Goal: Task Accomplishment & Management: Use online tool/utility

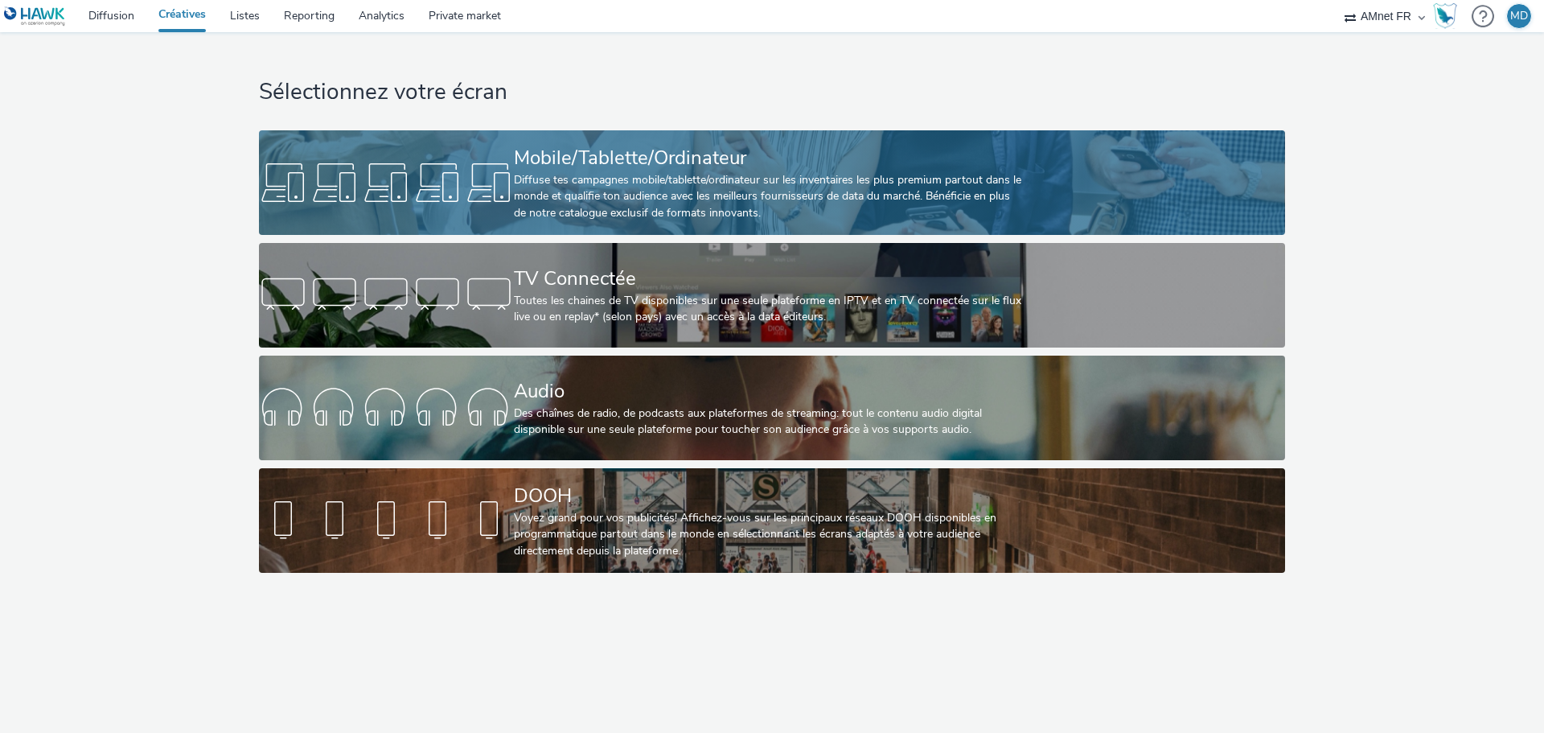
click at [734, 167] on div "Mobile/Tablette/Ordinateur" at bounding box center [769, 158] width 510 height 28
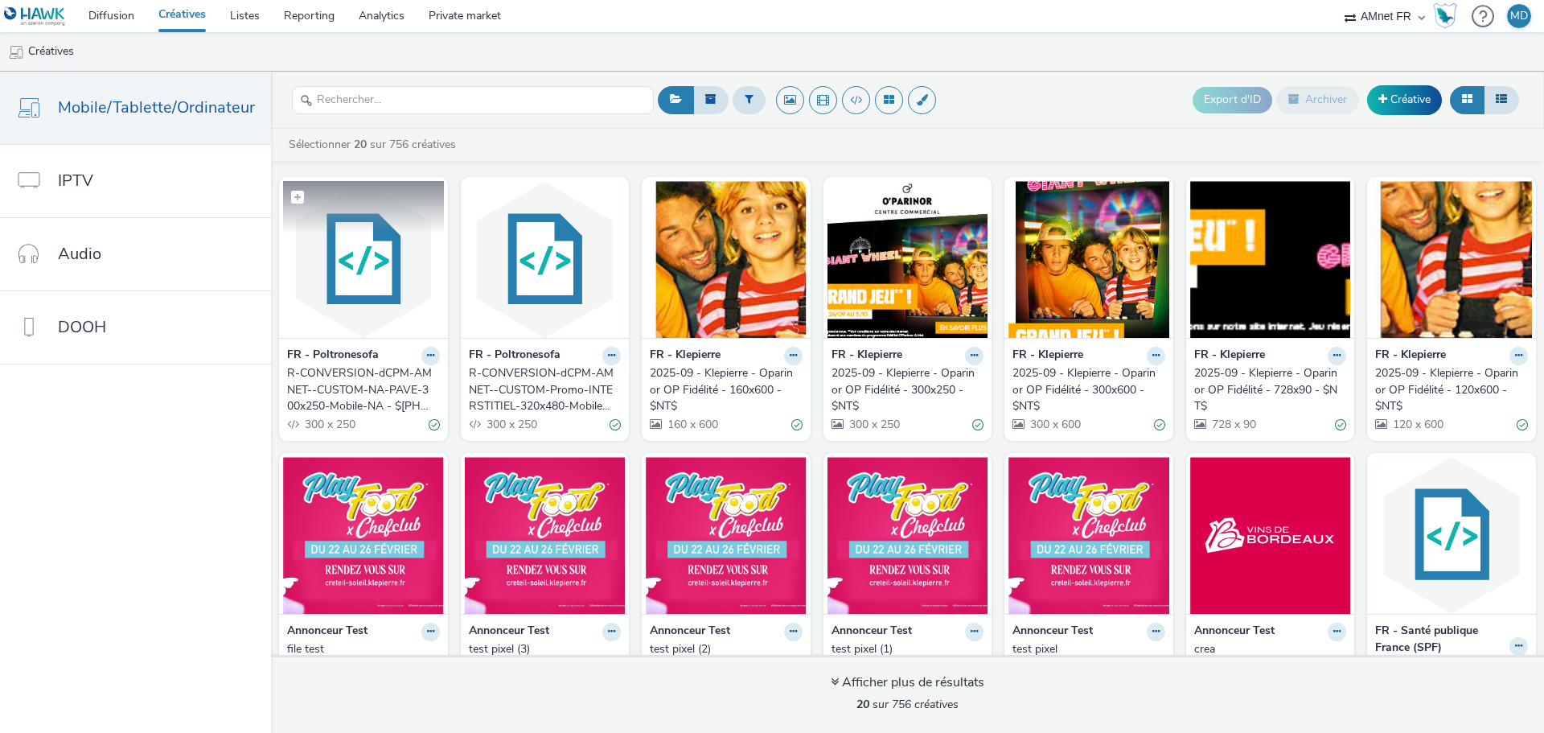
click at [356, 317] on img at bounding box center [363, 259] width 161 height 157
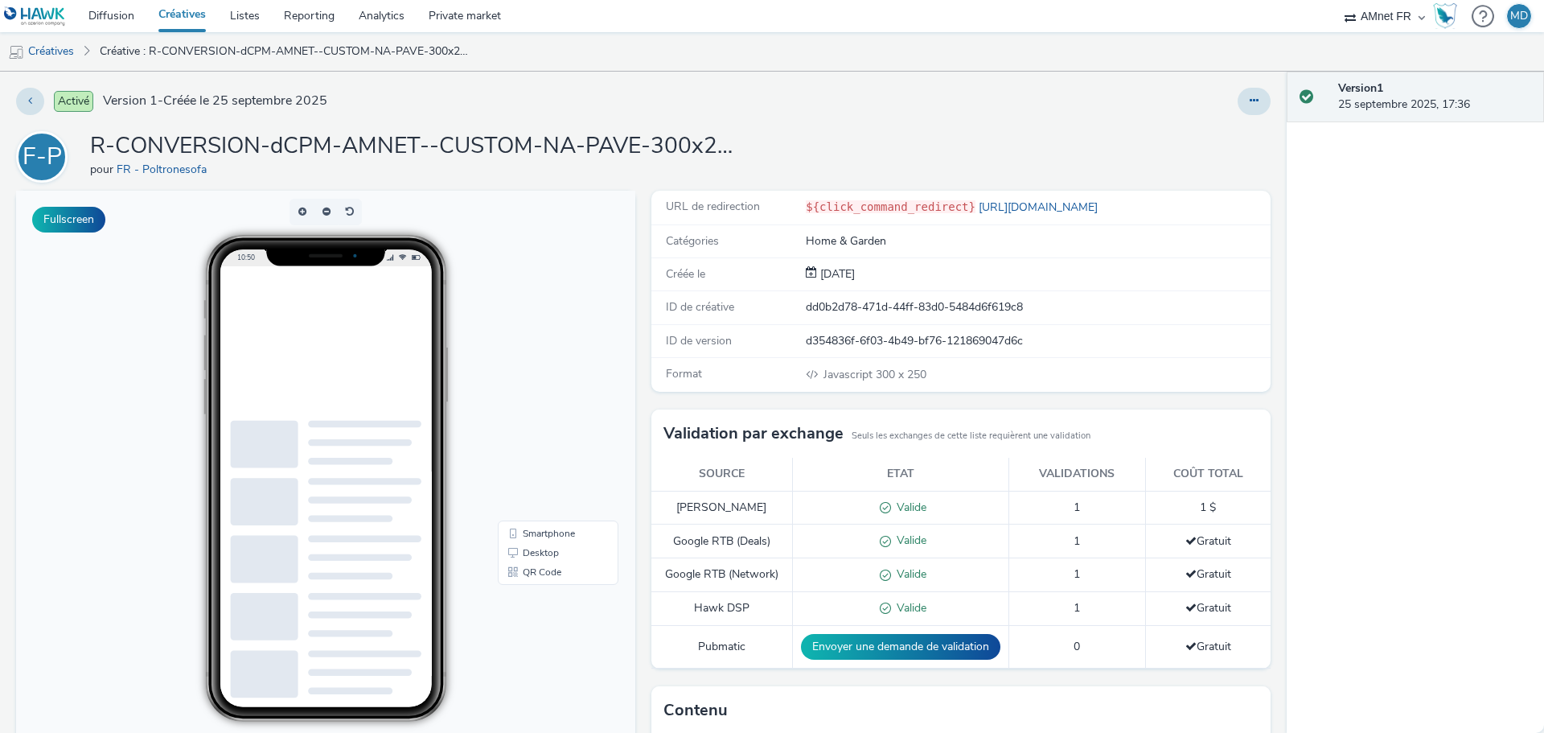
click at [683, 148] on h1 "R-CONVERSION-dCPM-AMNET--CUSTOM-NA-PAVE-300x250-Mobile-NA - $[PHONE_NUMBER]$" at bounding box center [411, 146] width 643 height 31
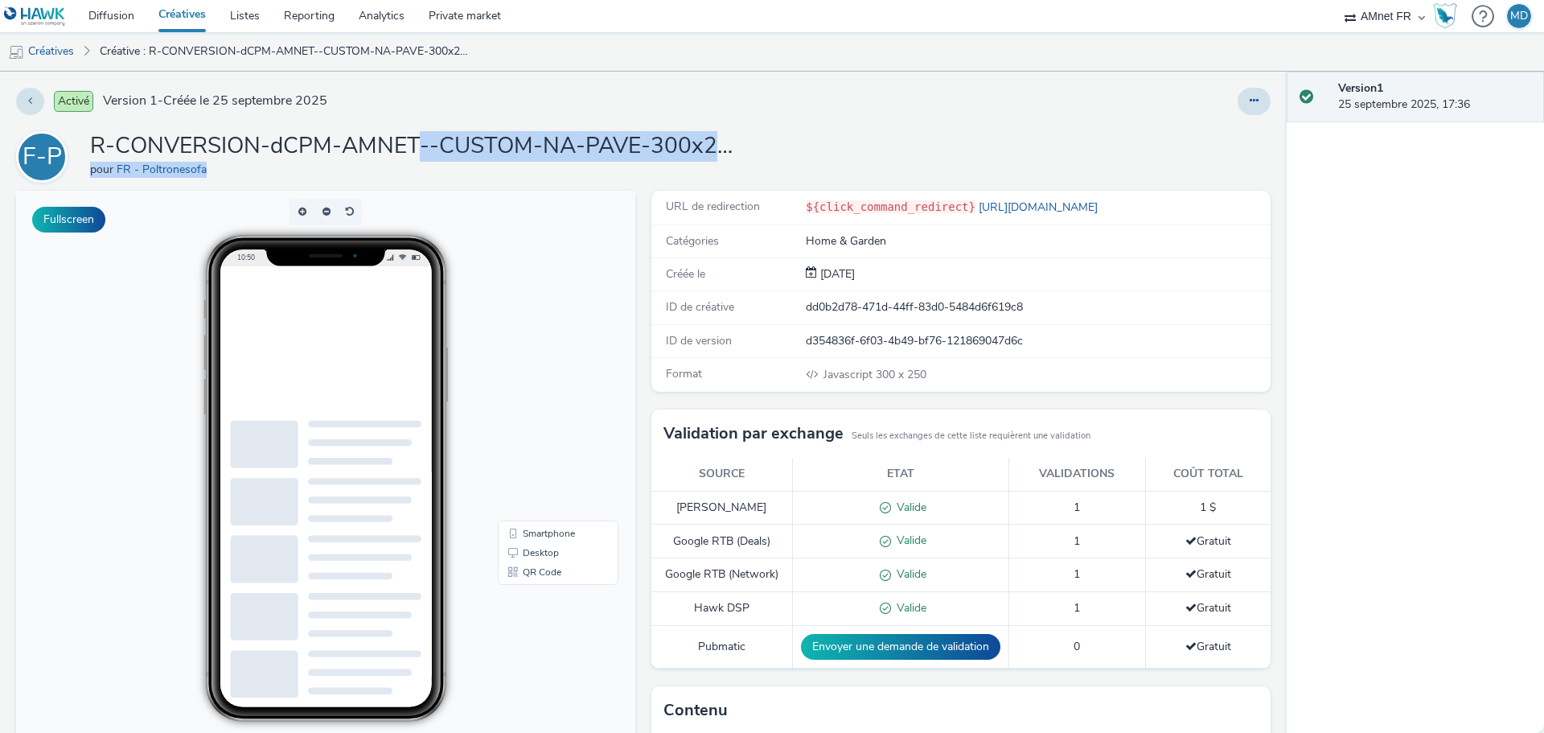
drag, startPoint x: 417, startPoint y: 158, endPoint x: 697, endPoint y: 166, distance: 280.0
click at [697, 166] on div "R-CONVERSION-dCPM-AMNET--CUSTOM-NA-PAVE-300x250-Mobile-NA - $[PHONE_NUMBER]$ po…" at bounding box center [411, 156] width 643 height 51
click at [1251, 94] on button at bounding box center [1254, 101] width 33 height 27
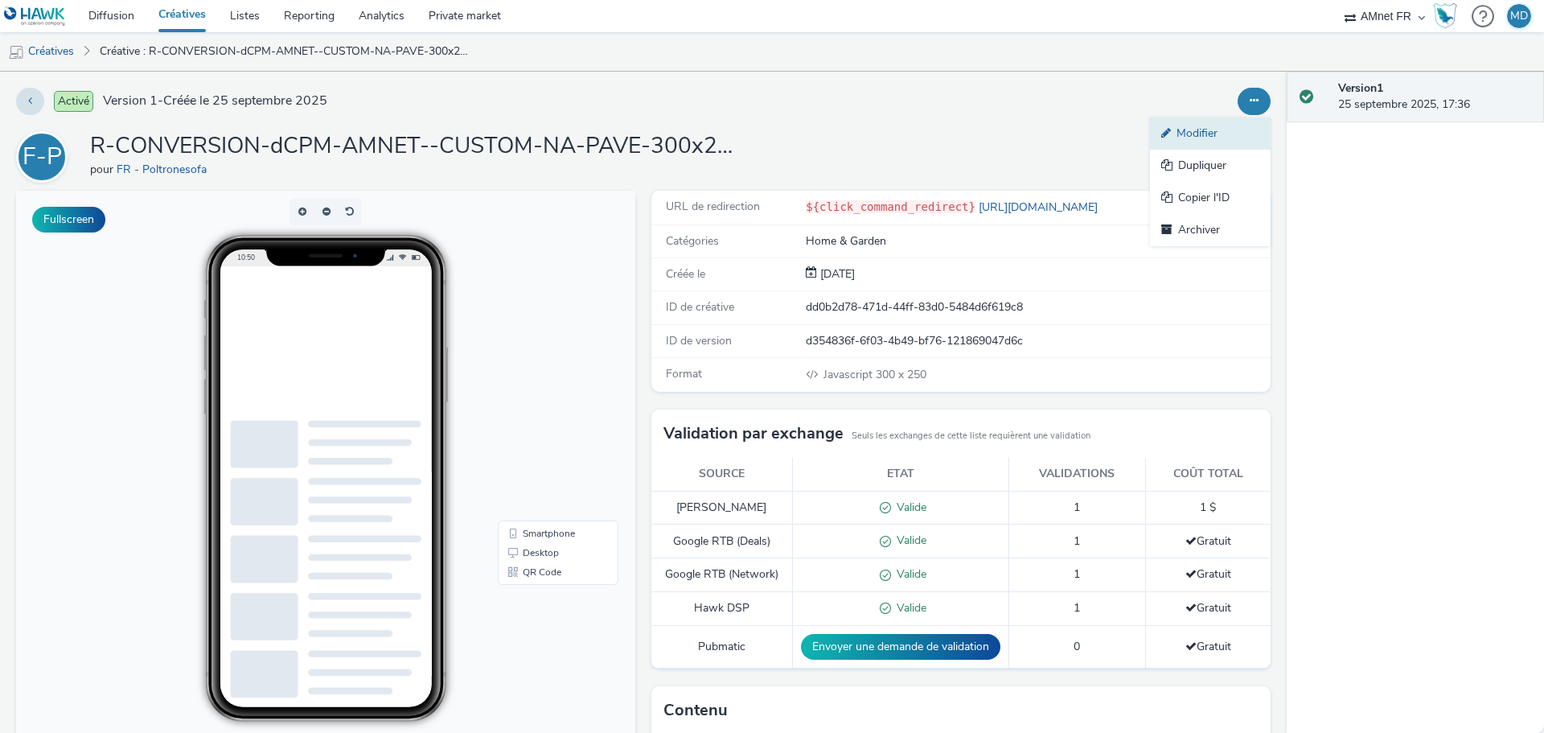
click at [1211, 138] on link "Modifier" at bounding box center [1210, 133] width 121 height 32
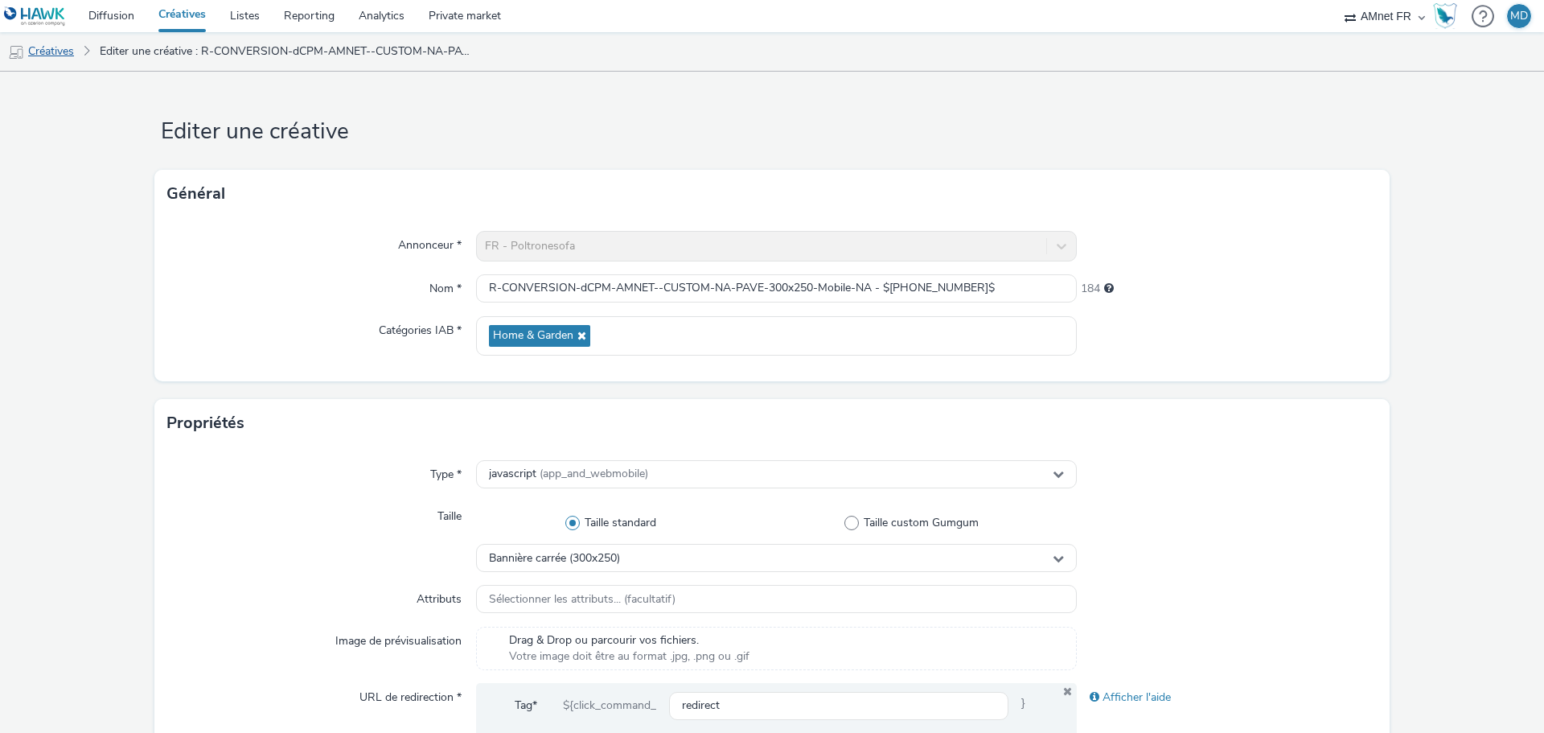
click at [47, 49] on link "Créatives" at bounding box center [41, 51] width 82 height 39
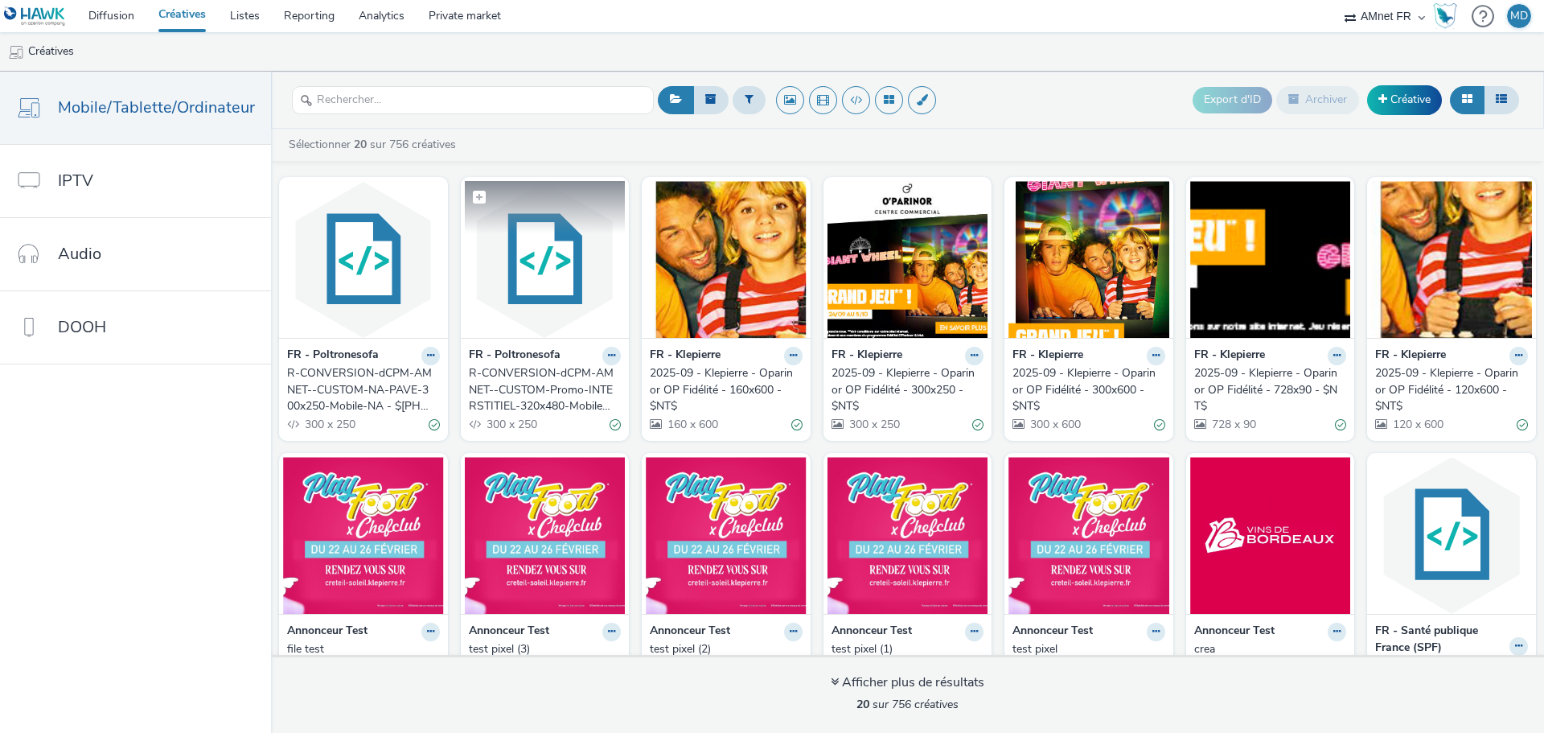
click at [537, 310] on img at bounding box center [545, 259] width 161 height 157
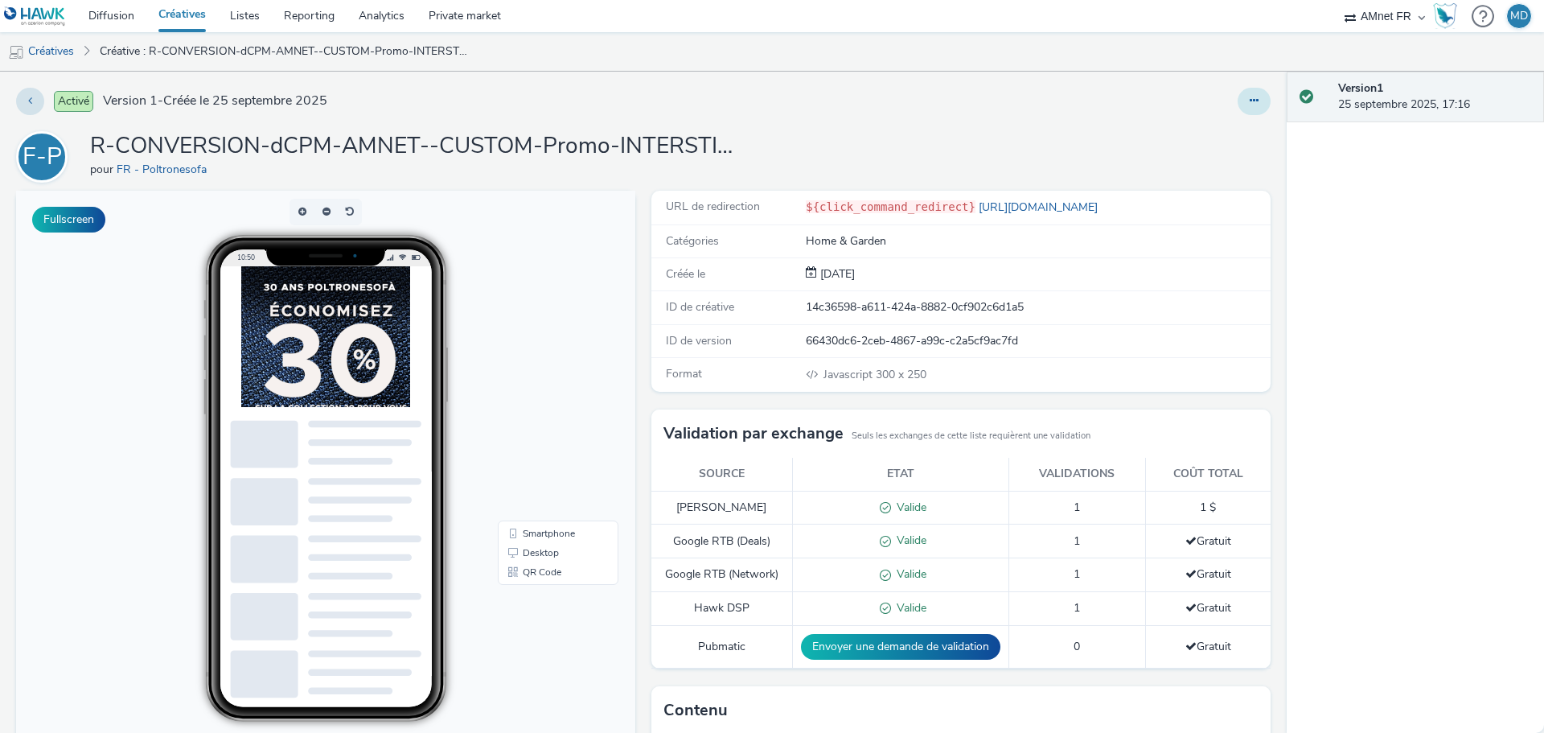
click at [1250, 104] on icon at bounding box center [1254, 100] width 9 height 11
click at [1227, 134] on link "Modifier" at bounding box center [1210, 133] width 121 height 32
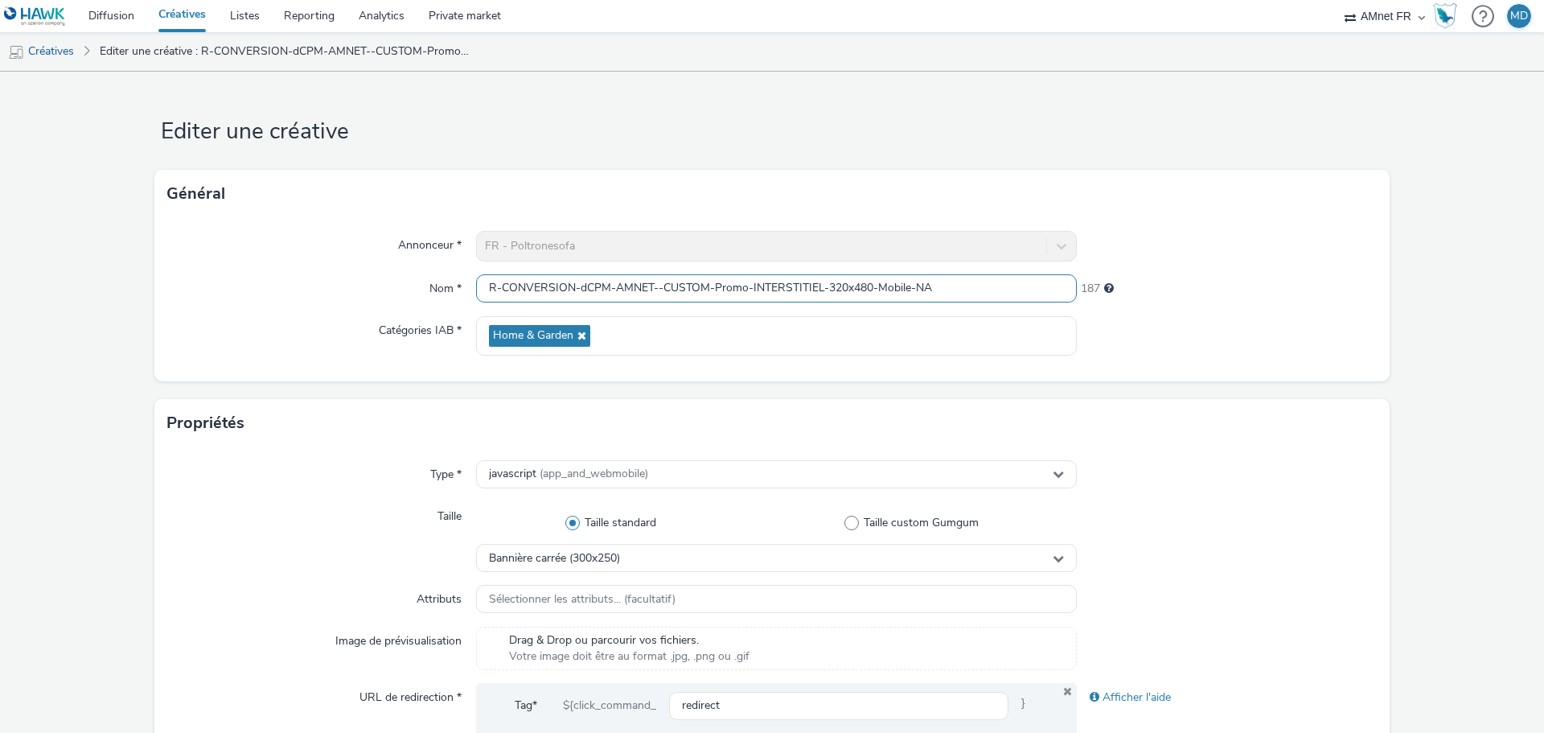
click at [949, 285] on input "R-CONVERSION-dCPM-AMNET--CUSTOM-Promo-INTERSTITIEL-320x480-Mobile-NA" at bounding box center [776, 288] width 601 height 28
drag, startPoint x: 1009, startPoint y: 290, endPoint x: 129, endPoint y: 294, distance: 879.1
click at [129, 294] on form "Editer une créative Général Annonceur * FR - Poltronesofa Nom * R-CONVERSION-dC…" at bounding box center [772, 732] width 1544 height 1320
paste input "NA-INTERSTITIEL-320x480-Mobile-NA - $[PHONE_NUMBER]$"
type input "R-CONVERSION-dCPM-AMNET--CUSTOM-NA-INTERSTITIEL-320x480-Mobile-NA - $[PHONE_NUM…"
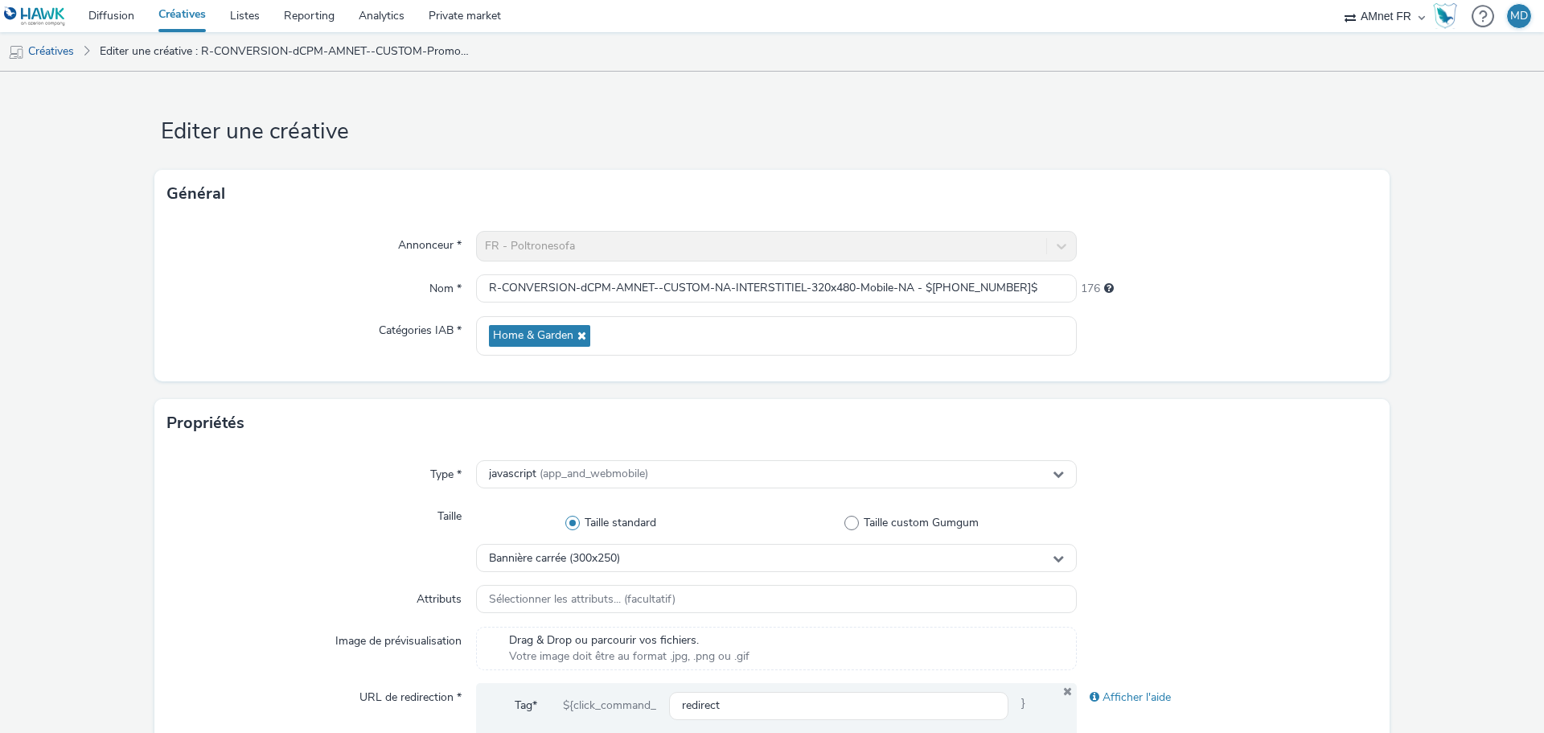
click at [1239, 343] on div at bounding box center [1227, 335] width 301 height 39
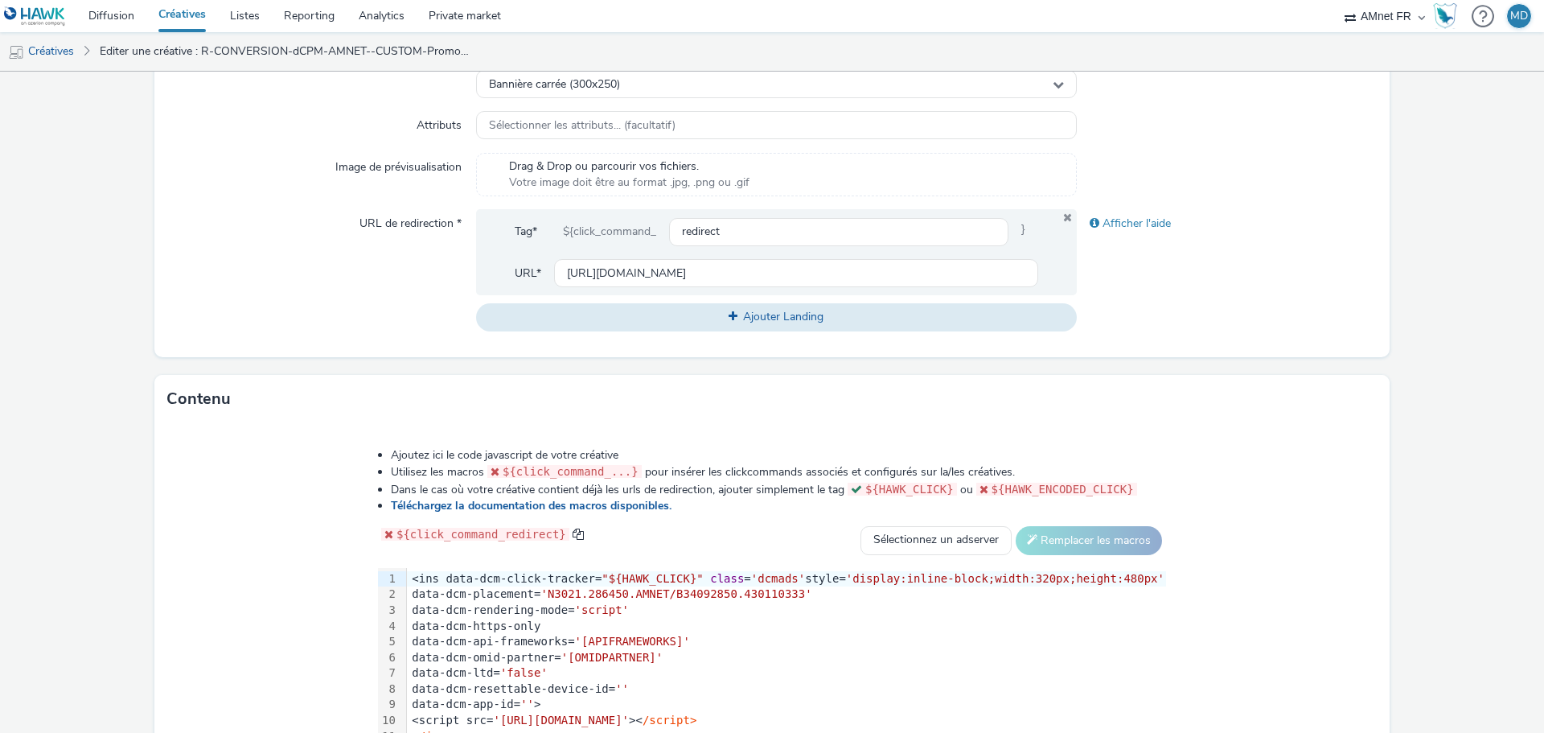
scroll to position [657, 0]
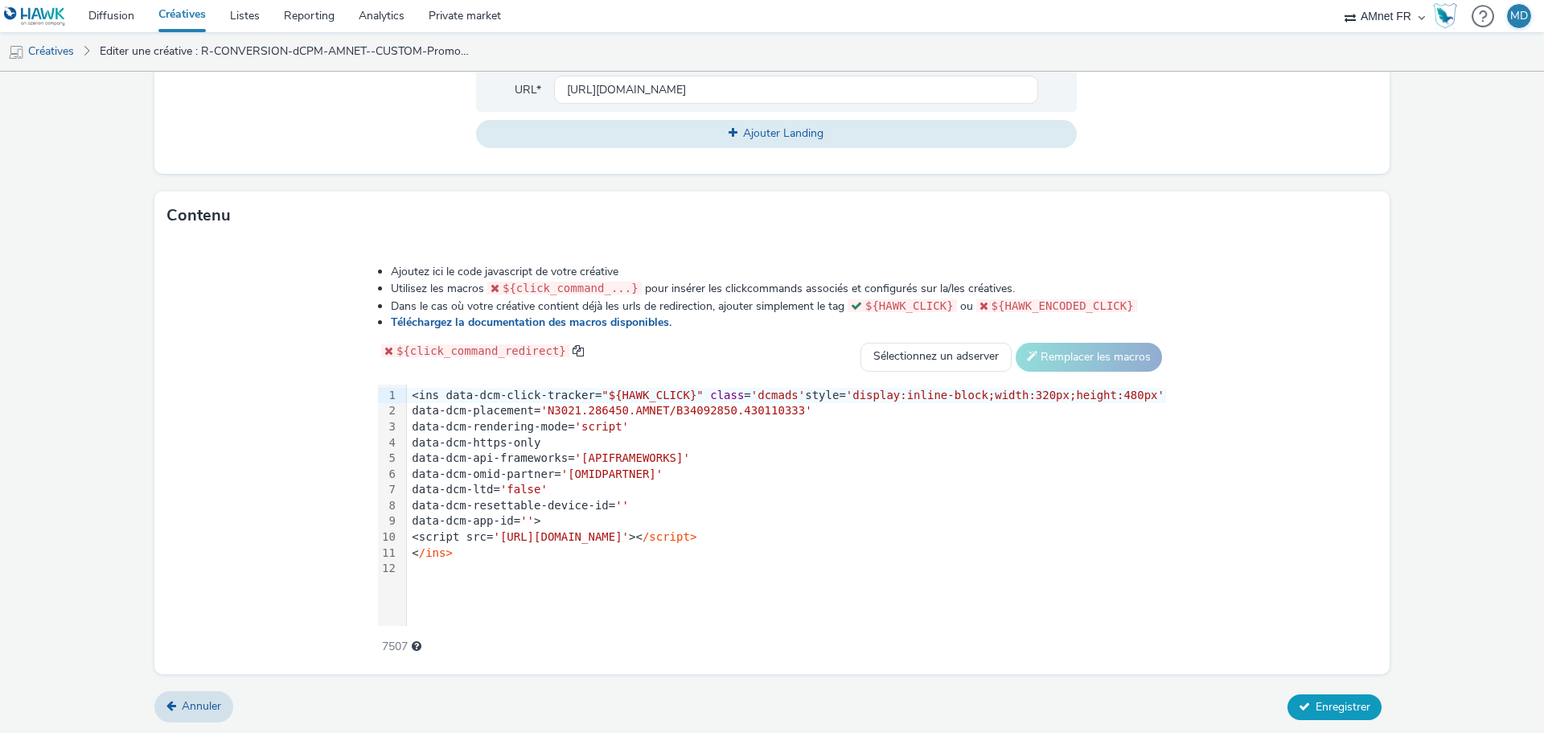
click at [1342, 707] on span "Enregistrer" at bounding box center [1343, 706] width 55 height 15
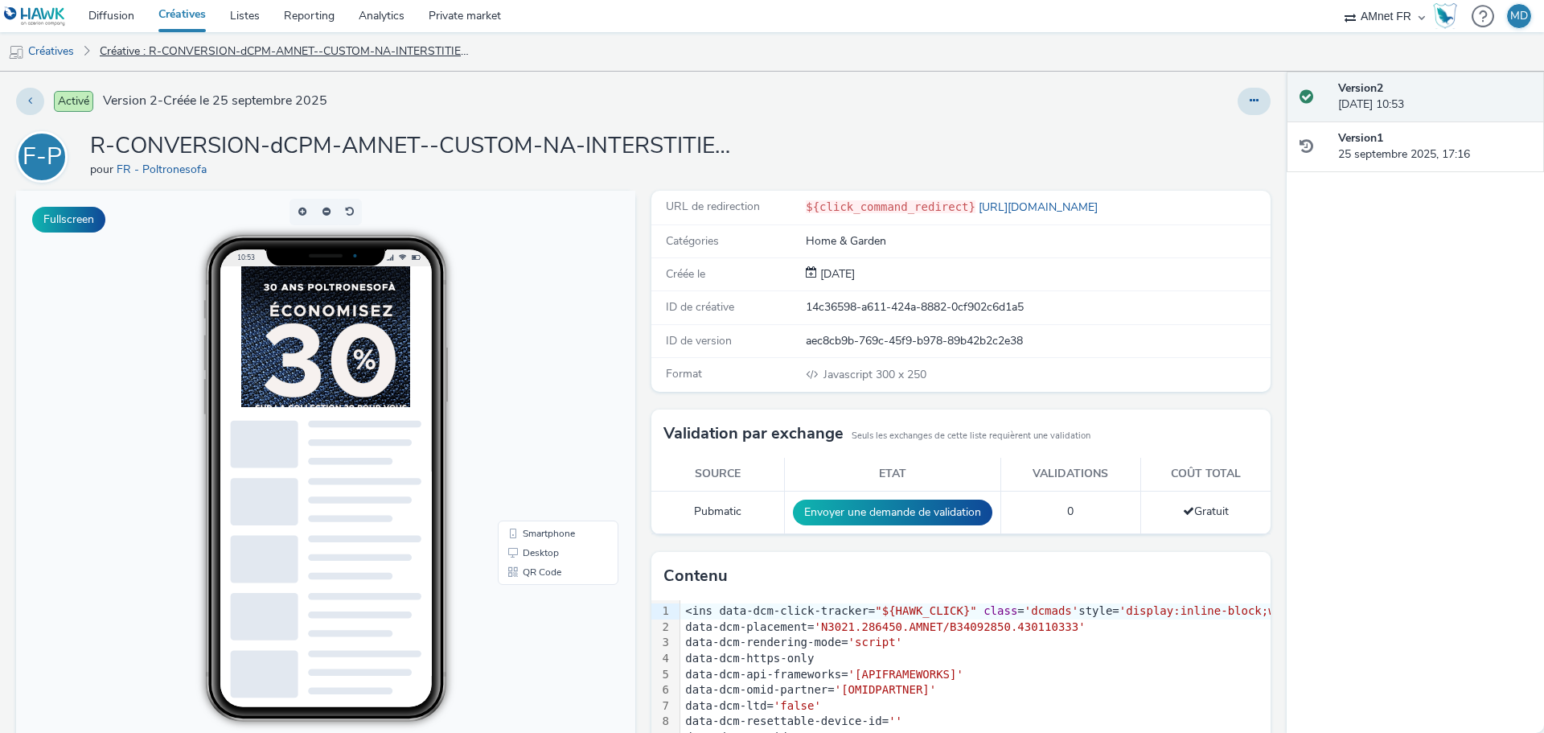
click at [212, 56] on link "Créative : R-CONVERSION-dCPM-AMNET--CUSTOM-NA-INTERSTITIEL-320x480-Mobile-NA - …" at bounding box center [285, 51] width 386 height 39
click at [203, 54] on link "Créative : R-CONVERSION-dCPM-AMNET--CUSTOM-NA-INTERSTITIEL-320x480-Mobile-NA - …" at bounding box center [285, 51] width 386 height 39
click at [51, 53] on link "Créatives" at bounding box center [41, 51] width 82 height 39
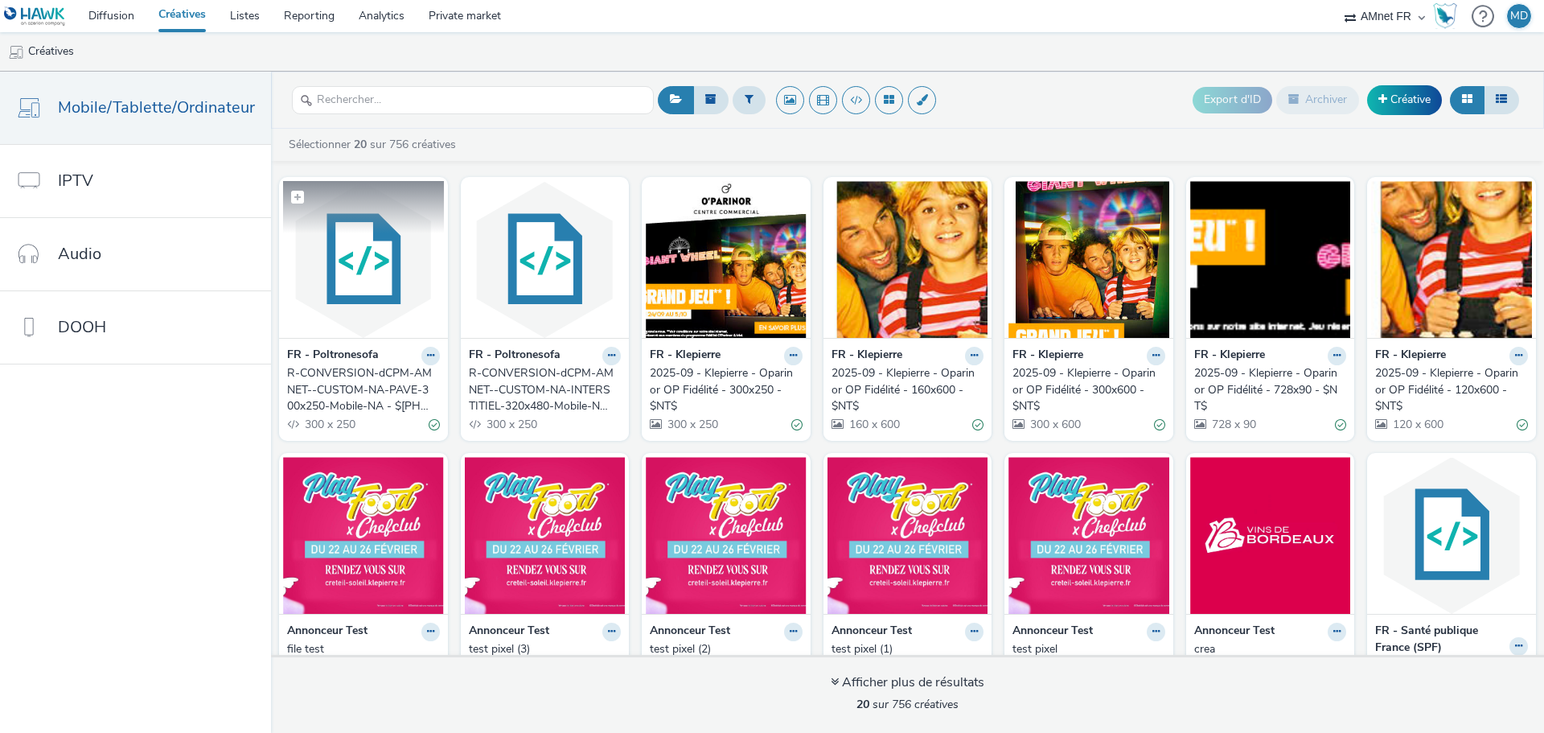
click at [356, 320] on img at bounding box center [363, 259] width 161 height 157
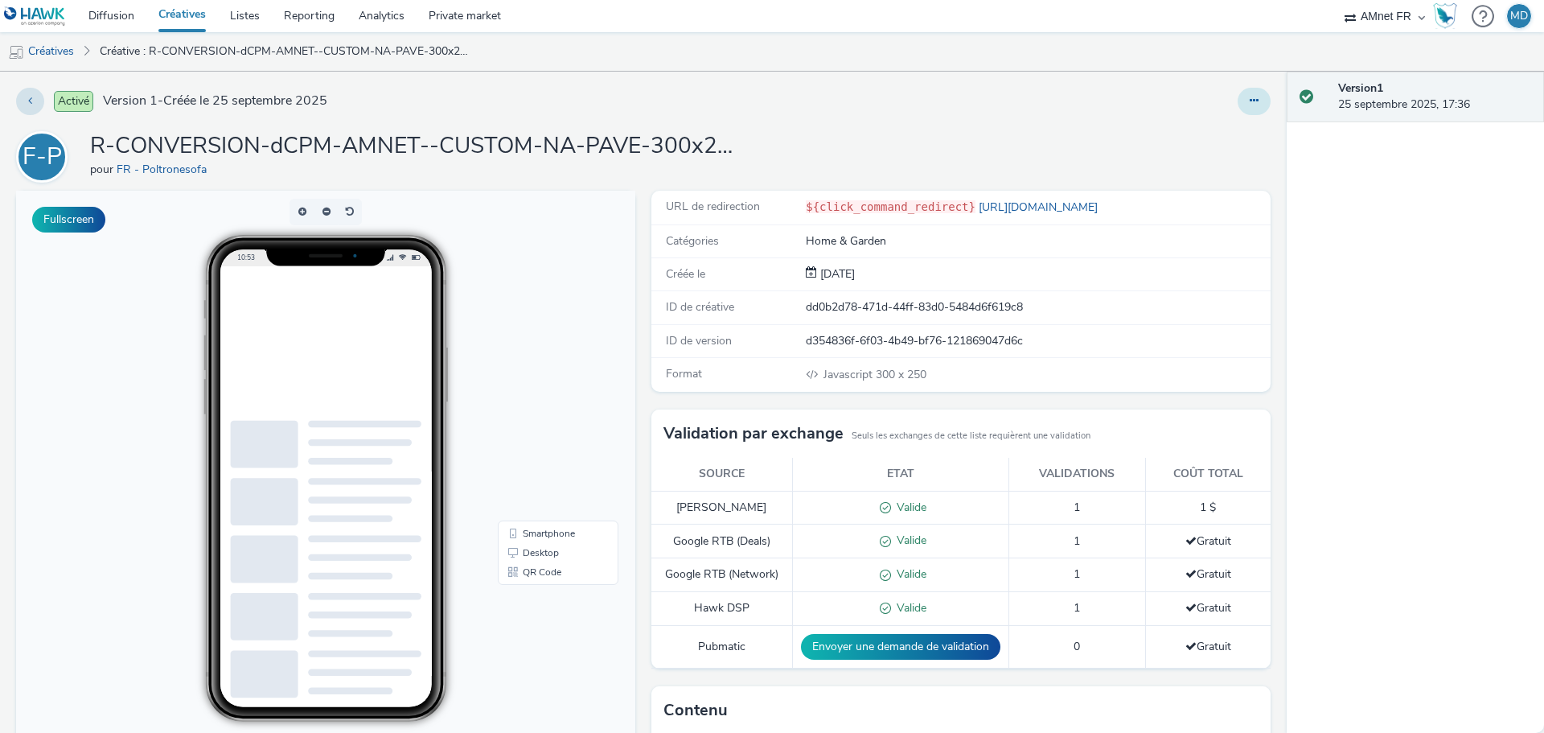
click at [1253, 98] on button at bounding box center [1254, 101] width 33 height 27
click at [1219, 136] on link "Modifier" at bounding box center [1210, 133] width 121 height 32
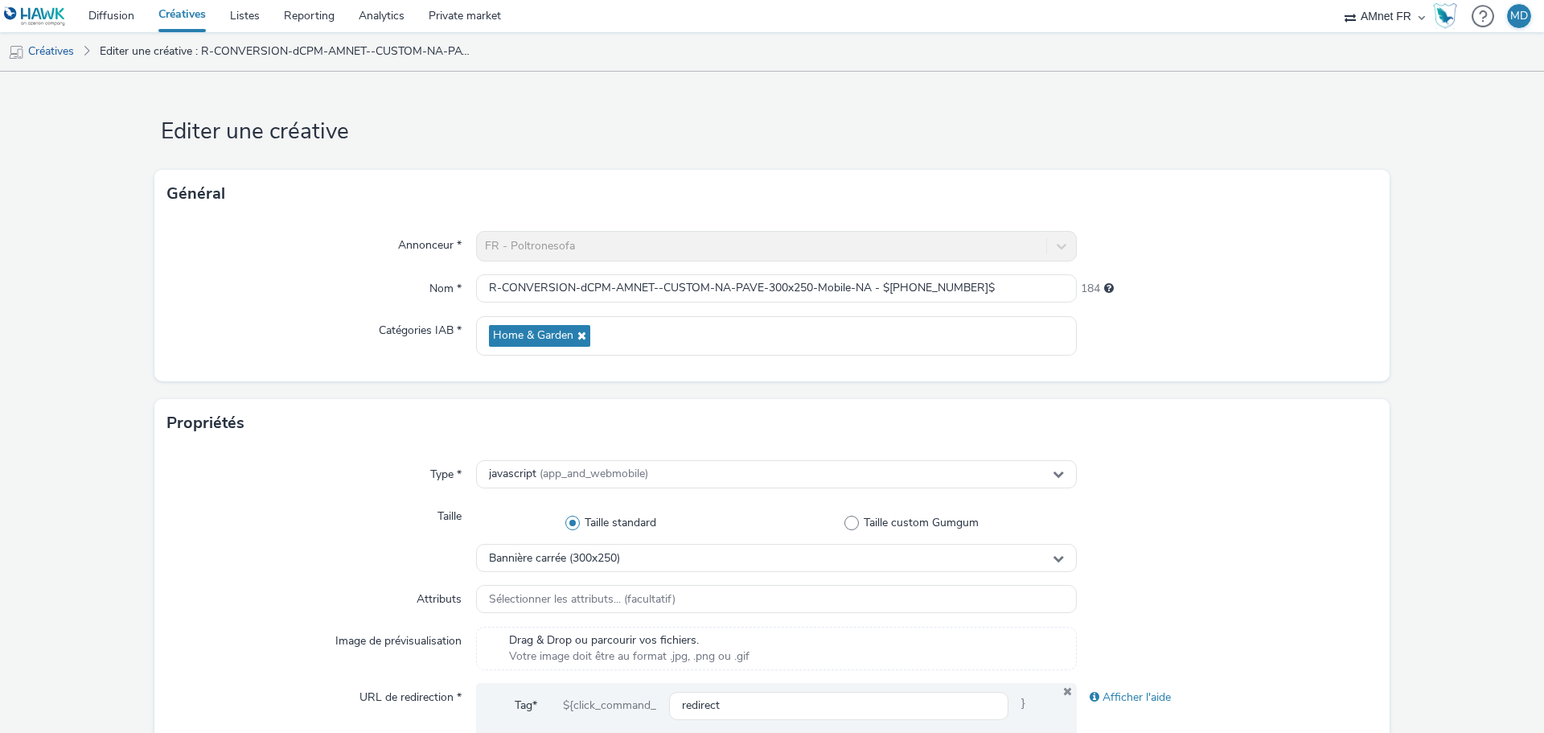
click at [1206, 460] on div at bounding box center [1227, 474] width 301 height 29
click at [60, 56] on link "Créatives" at bounding box center [41, 51] width 82 height 39
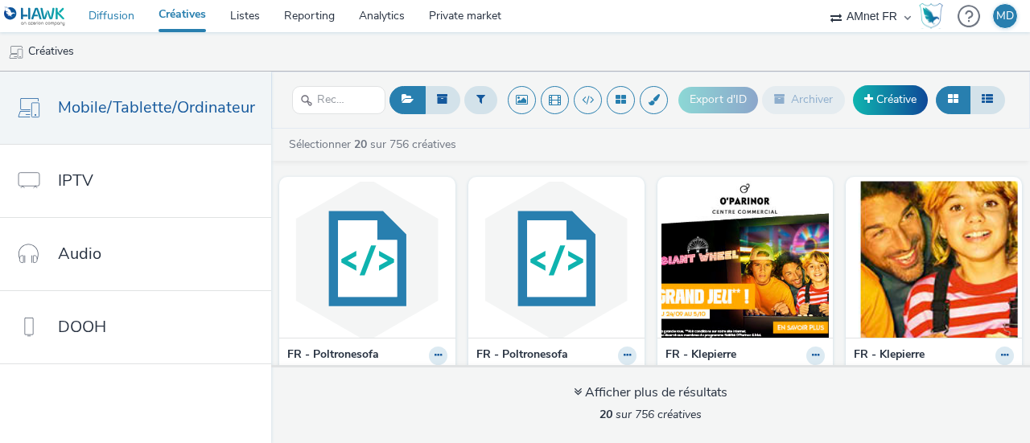
click at [120, 24] on link "Diffusion" at bounding box center [111, 16] width 70 height 32
